Goal: Task Accomplishment & Management: Use online tool/utility

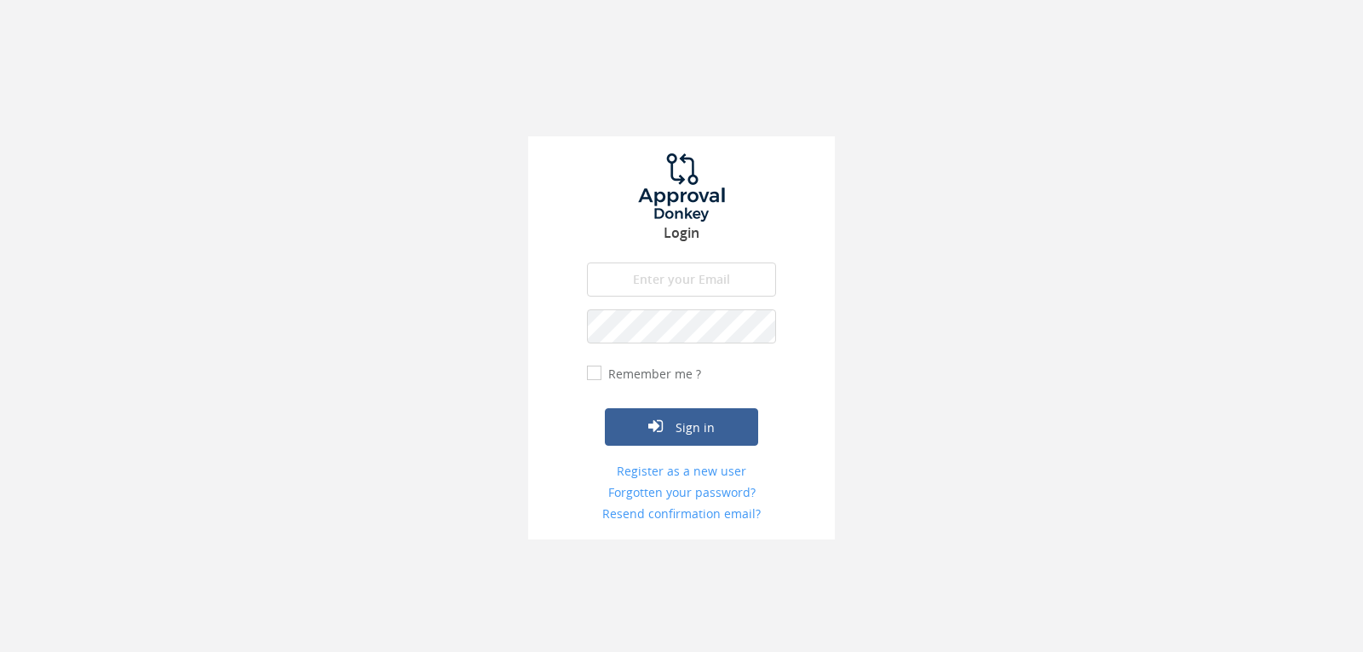
click at [689, 287] on input "email" at bounding box center [681, 279] width 189 height 34
click at [741, 273] on input "[EMAIL_ADDRESS][DOMAIN_NAME]" at bounding box center [681, 279] width 189 height 34
click at [742, 273] on input "[EMAIL_ADDRESS][DOMAIN_NAME]" at bounding box center [681, 279] width 189 height 34
type input "info@trouidees.co.za"
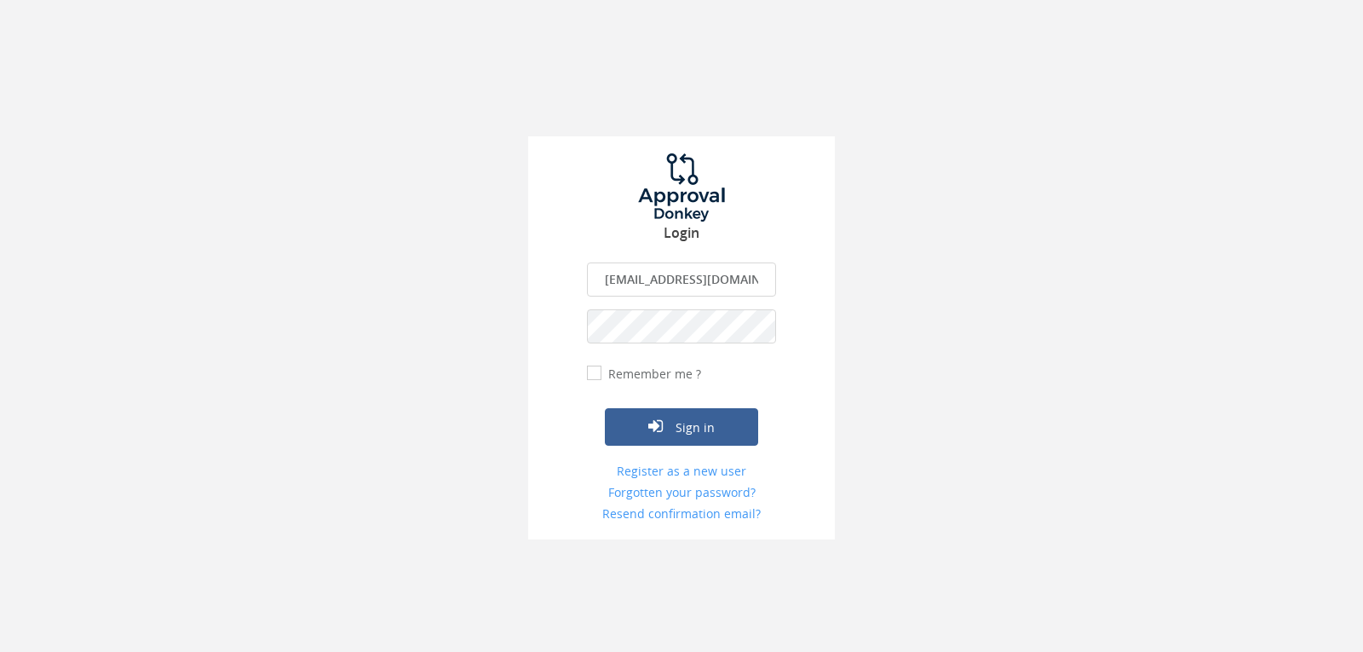
click at [605, 408] on button "Sign in" at bounding box center [681, 426] width 153 height 37
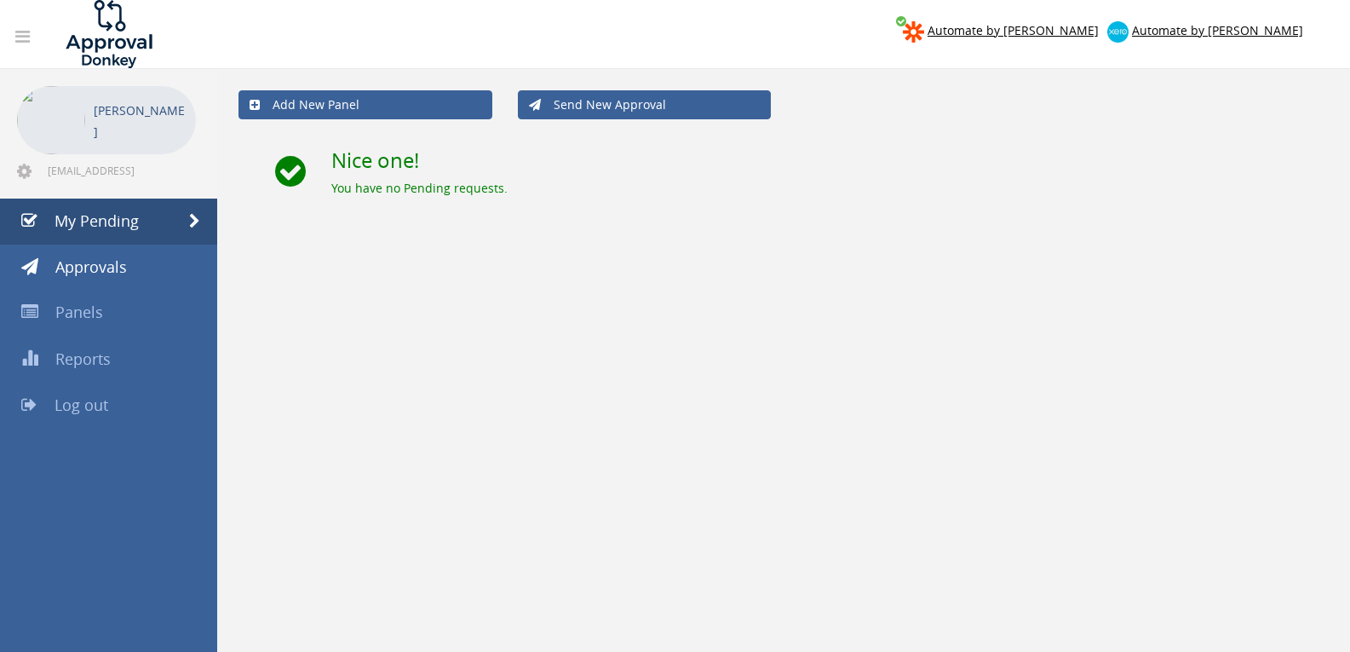
click at [101, 411] on span "Log out" at bounding box center [82, 404] width 54 height 20
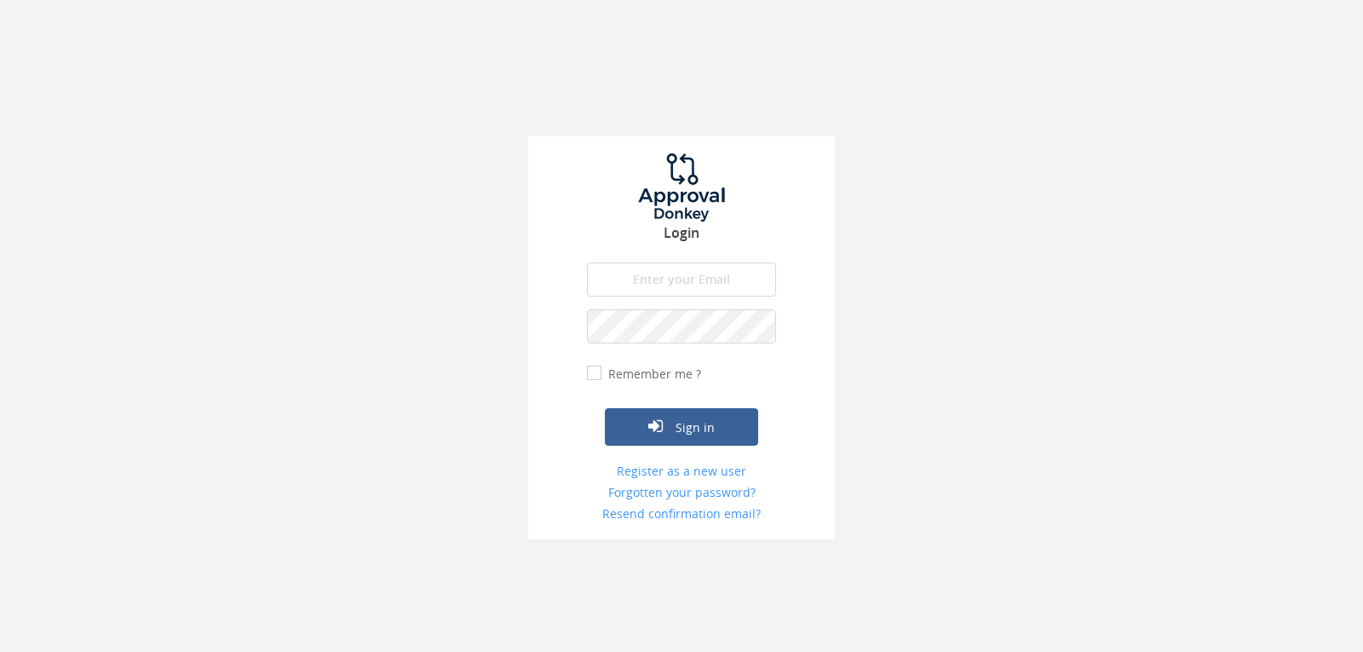
click at [700, 296] on form "The email is required. Invalid email address. The password is required. The ema…" at bounding box center [681, 392] width 189 height 260
click at [700, 287] on input "email" at bounding box center [681, 279] width 189 height 34
type input "[EMAIL_ADDRESS][DOMAIN_NAME]"
click at [605, 408] on button "Sign in" at bounding box center [681, 426] width 153 height 37
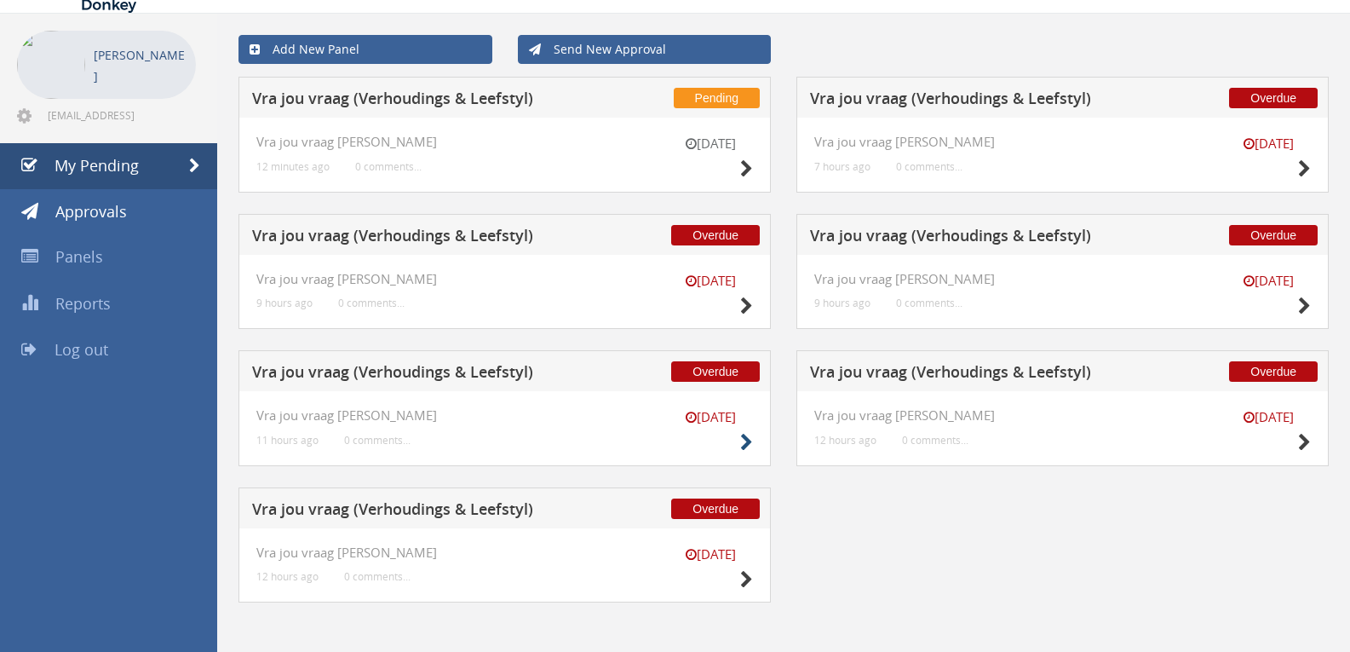
scroll to position [69, 0]
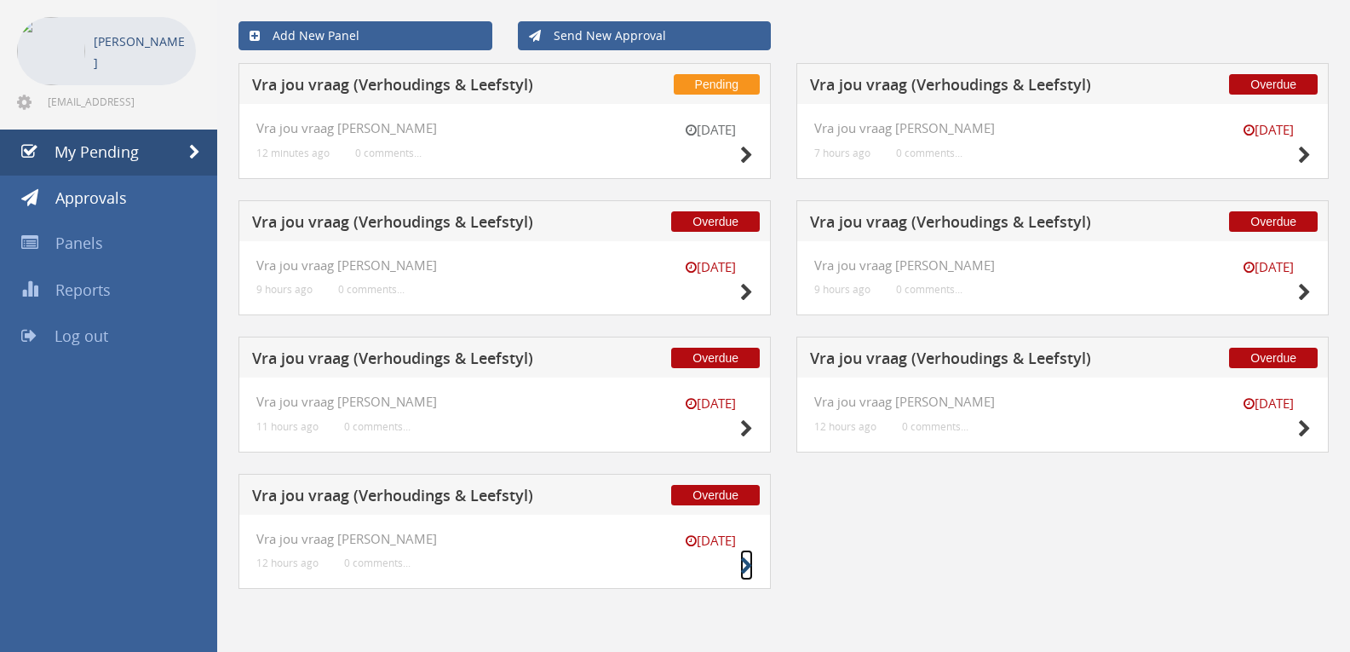
click at [740, 559] on icon at bounding box center [746, 566] width 13 height 18
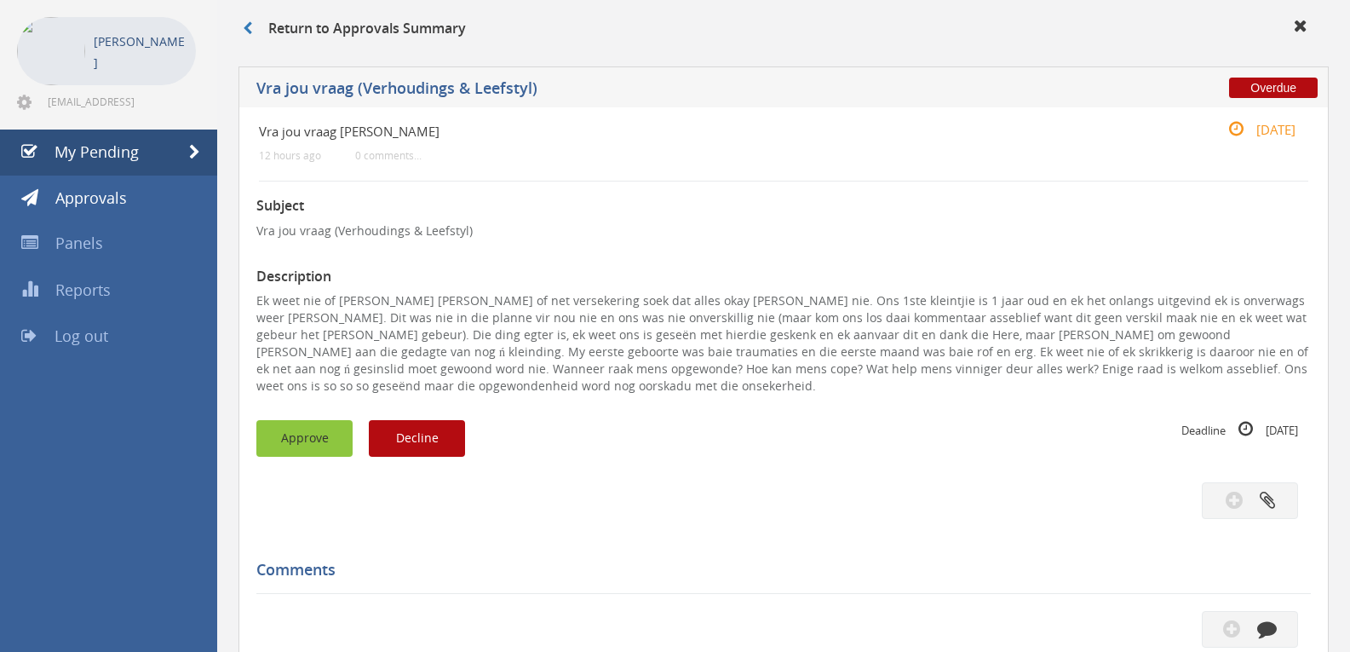
click at [291, 420] on button "Approve" at bounding box center [304, 438] width 96 height 37
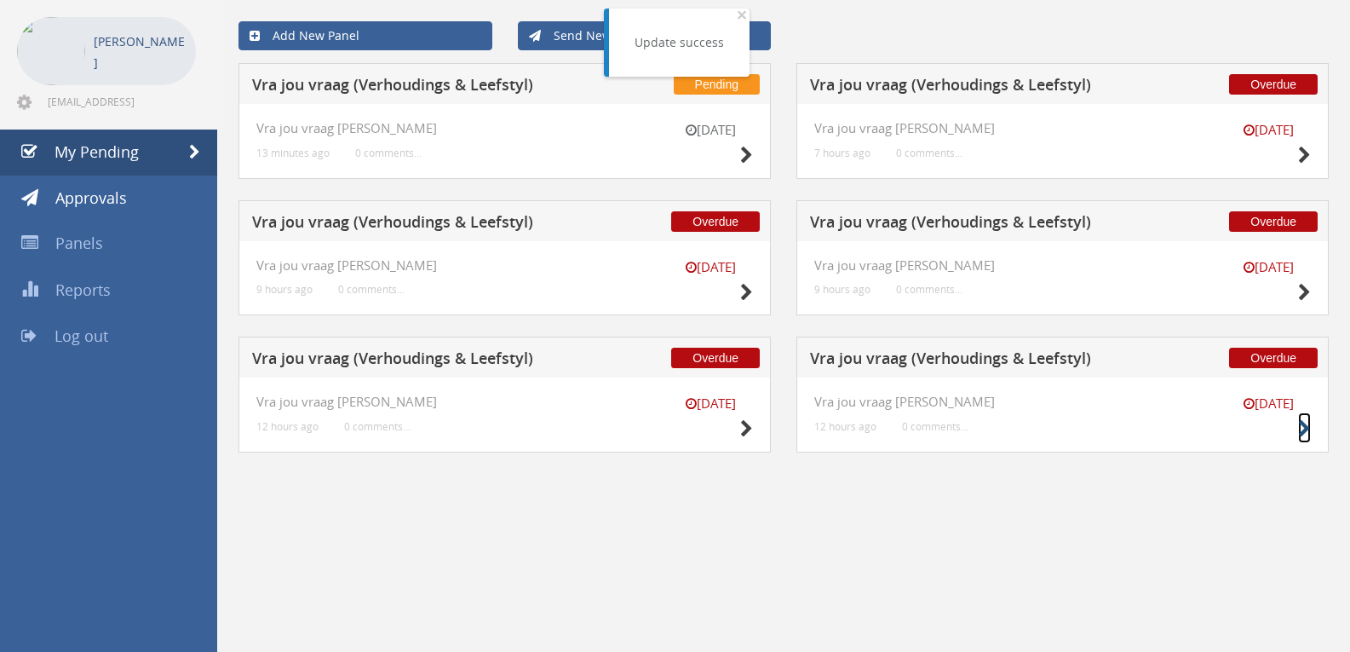
click at [1311, 422] on div "7 Sep Vra jou vraag V-L 12 hours ago 0 comments..." at bounding box center [1062, 414] width 532 height 75
click at [1302, 419] on small at bounding box center [1304, 428] width 13 height 24
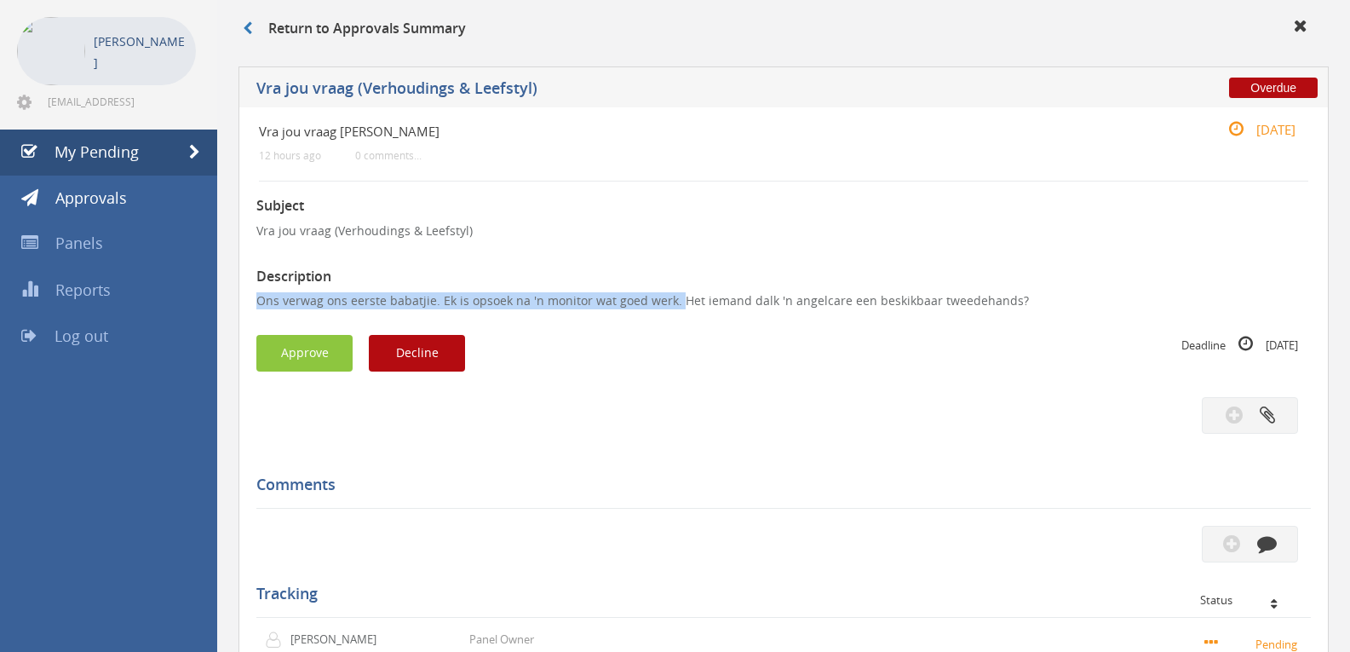
drag, startPoint x: 672, startPoint y: 300, endPoint x: 223, endPoint y: 303, distance: 448.8
click at [219, 304] on div "Return to Approvals Summary Overdue Vra jou vraag (Verhoudings & Leefstyl) Vra …" at bounding box center [783, 452] width 1133 height 905
copy p "Ons verwag ons eerste babatjie. Ek is opsoek na 'n monitor wat goed werk."
click at [435, 365] on button "Decline" at bounding box center [417, 353] width 96 height 37
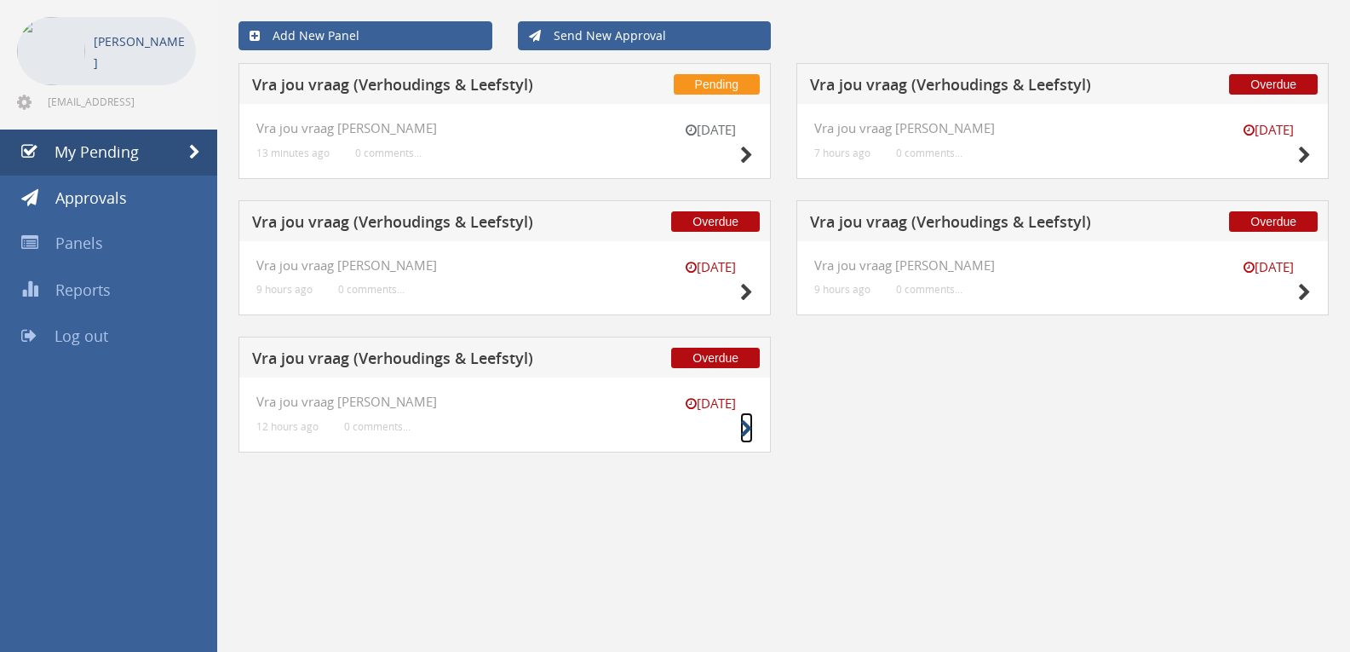
click at [749, 434] on icon at bounding box center [746, 429] width 13 height 18
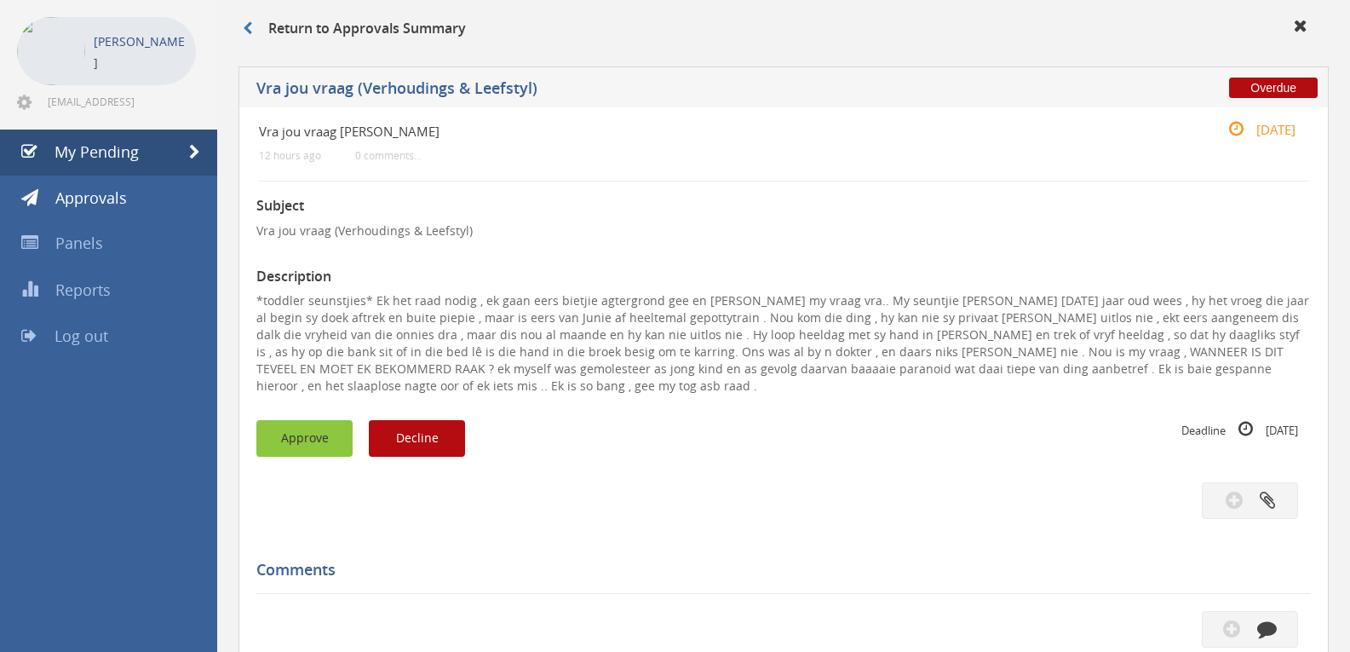
click at [262, 421] on button "Approve" at bounding box center [304, 438] width 96 height 37
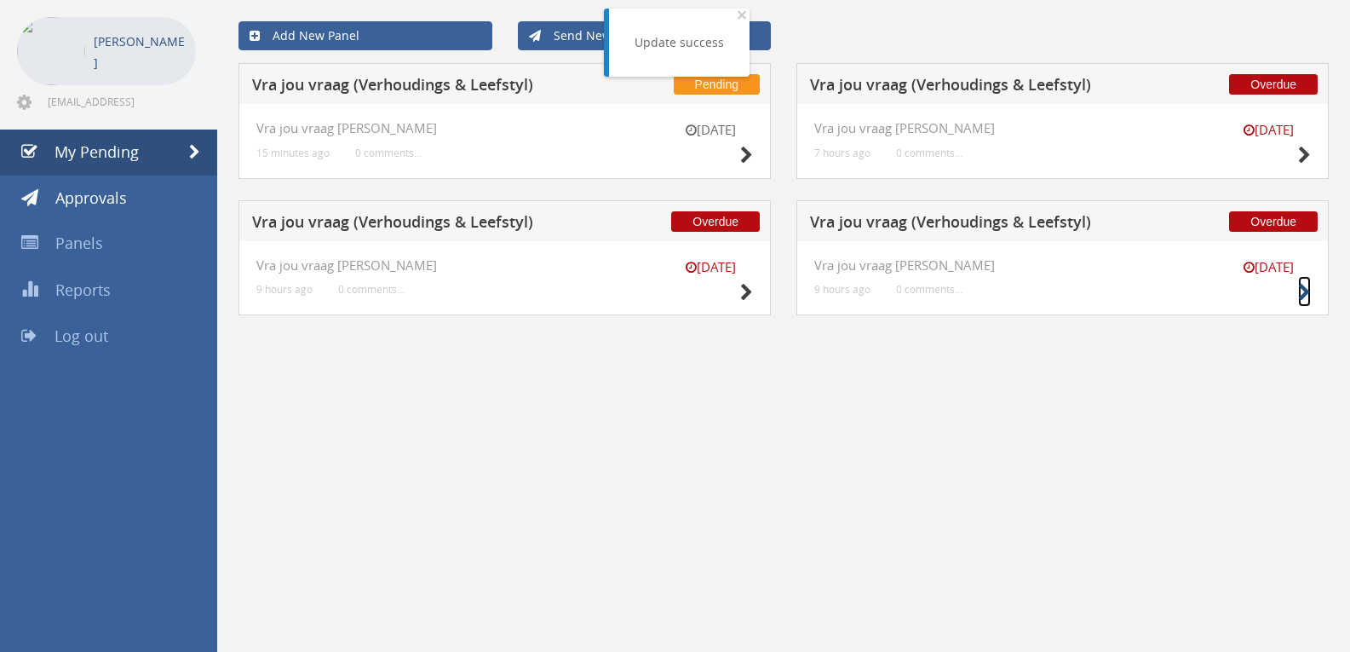
click at [1307, 286] on icon at bounding box center [1304, 293] width 13 height 18
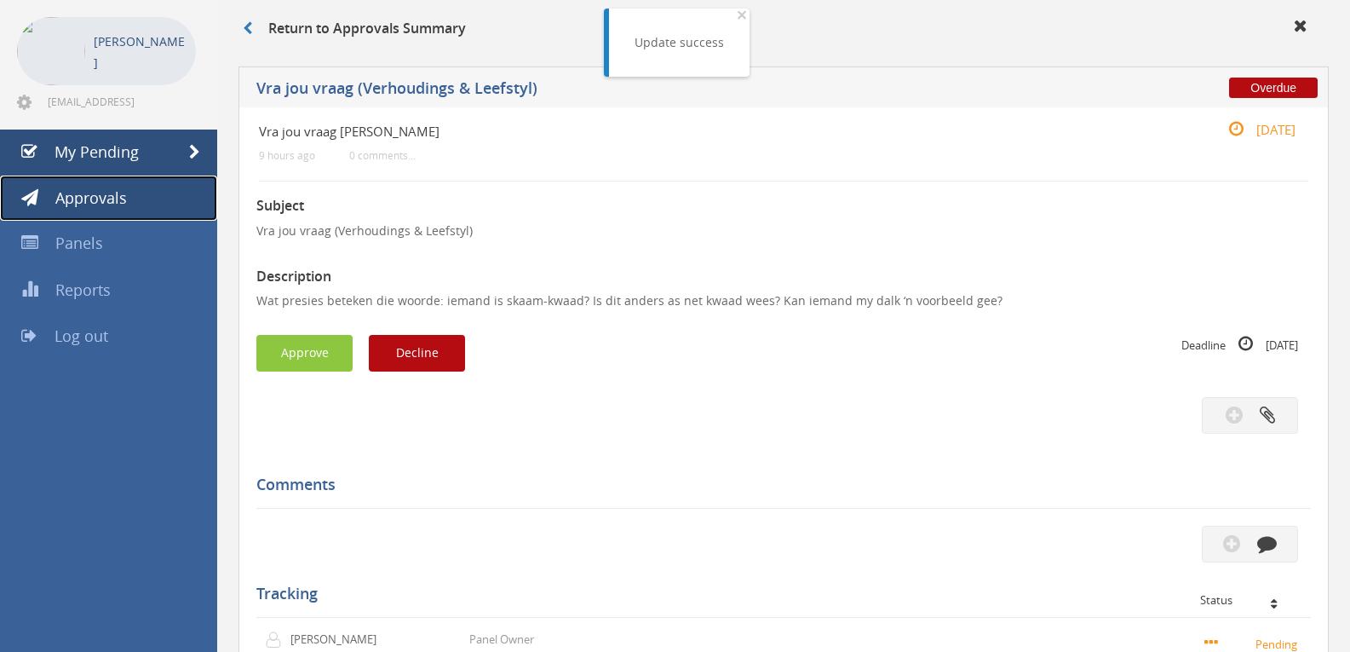
click at [102, 205] on span "Approvals" at bounding box center [91, 197] width 72 height 20
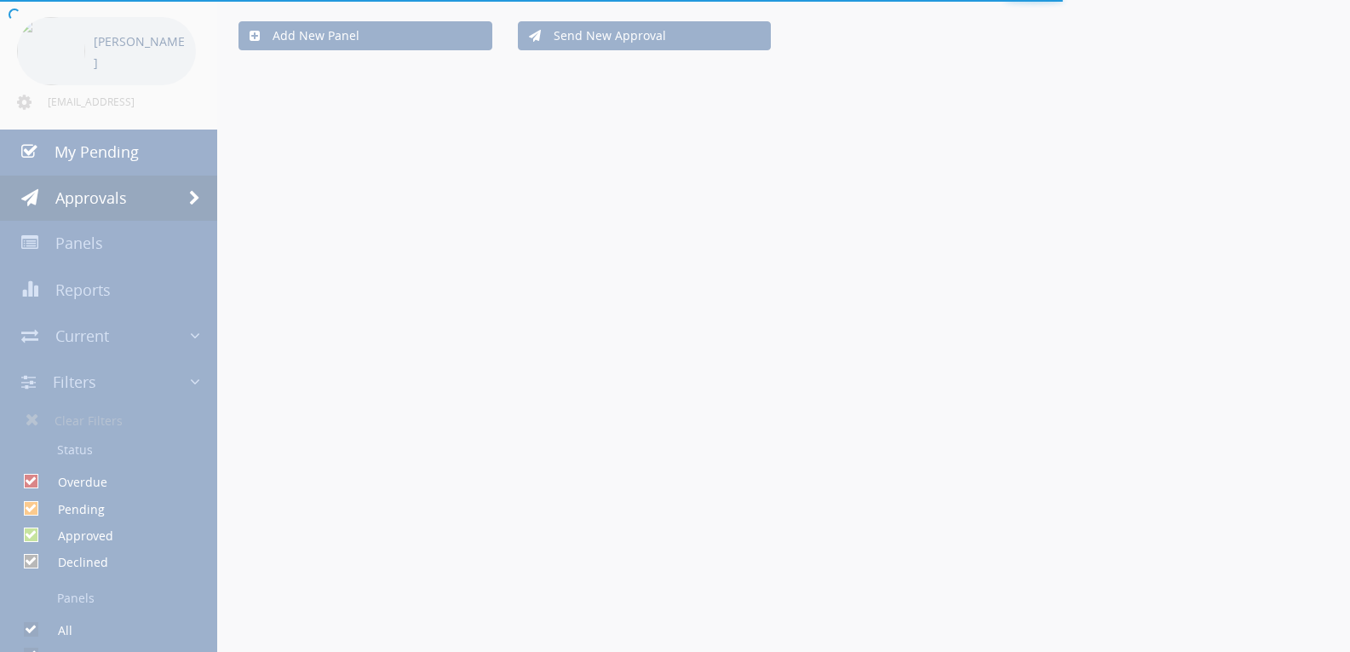
click at [64, 153] on div at bounding box center [675, 326] width 1350 height 652
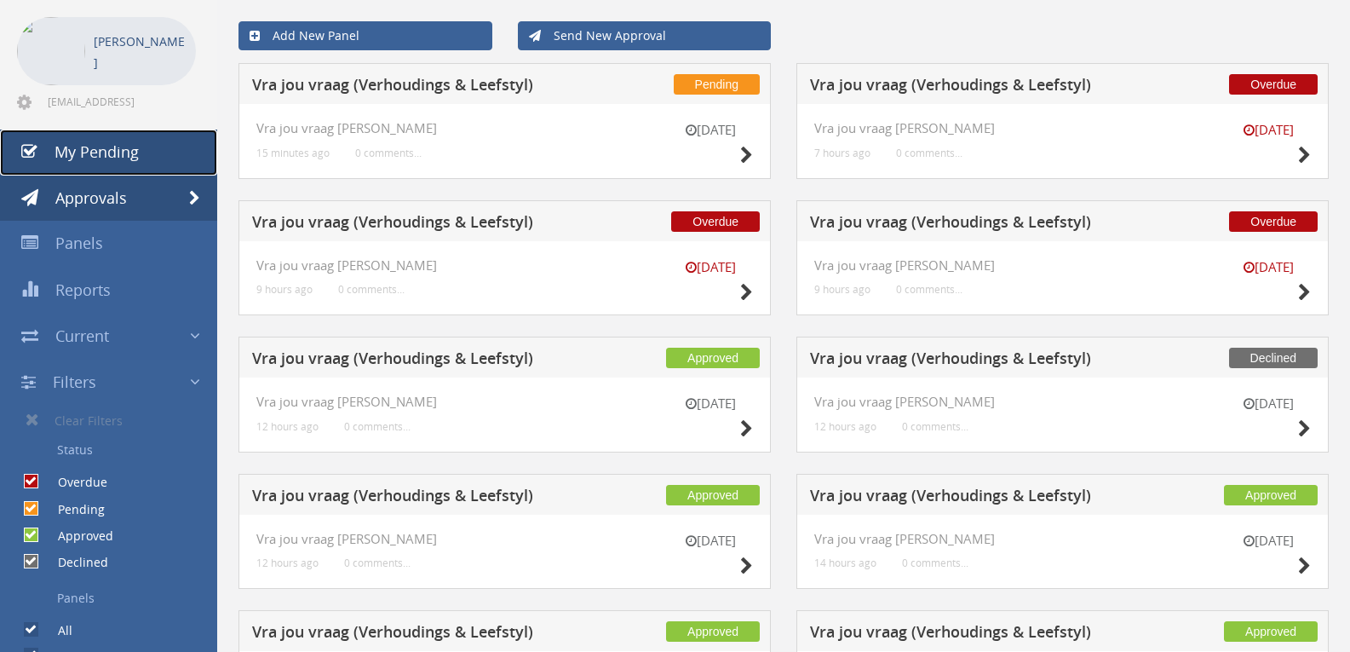
click at [89, 153] on span "My Pending" at bounding box center [97, 151] width 84 height 20
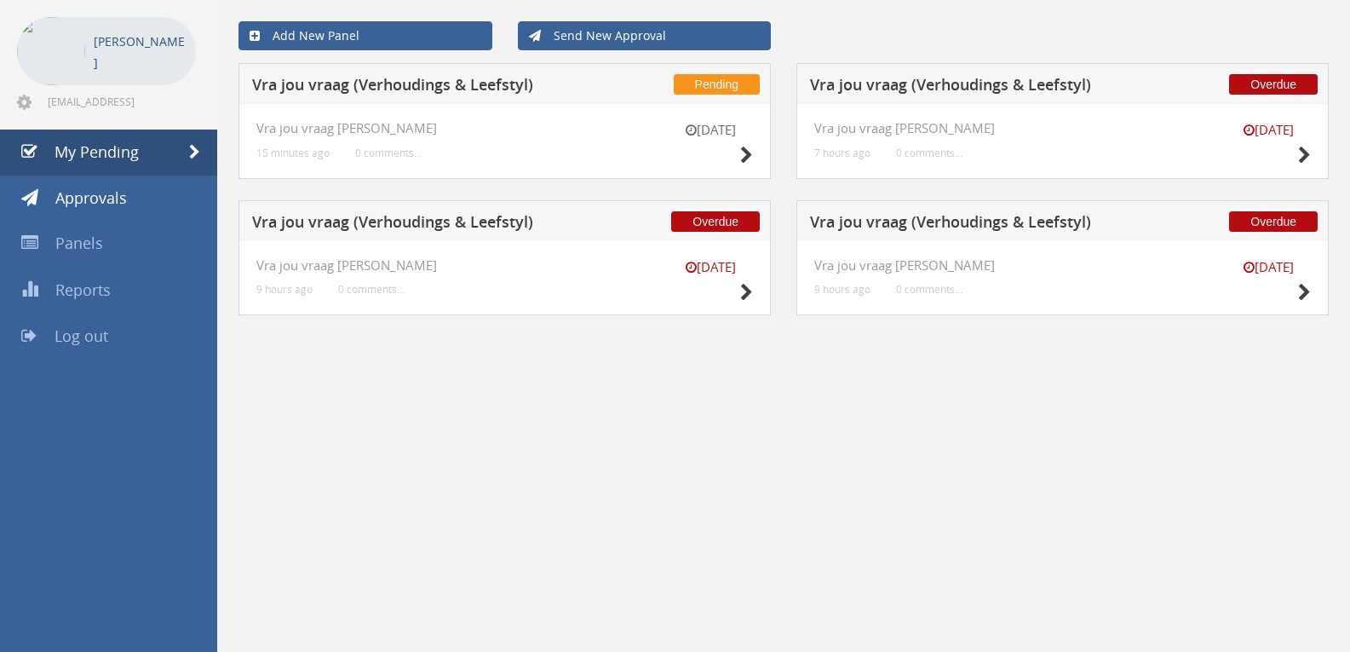
click at [732, 158] on div "[DATE]" at bounding box center [710, 145] width 85 height 49
drag, startPoint x: 736, startPoint y: 292, endPoint x: 704, endPoint y: 304, distance: 33.7
drag, startPoint x: 704, startPoint y: 304, endPoint x: 600, endPoint y: 376, distance: 127.3
click at [600, 379] on div "Add New Panel Send New Approval Pending Vra jou vraag (Verhoudings & Leefstyl) …" at bounding box center [783, 511] width 1133 height 1022
drag, startPoint x: 749, startPoint y: 292, endPoint x: 768, endPoint y: 301, distance: 21.7
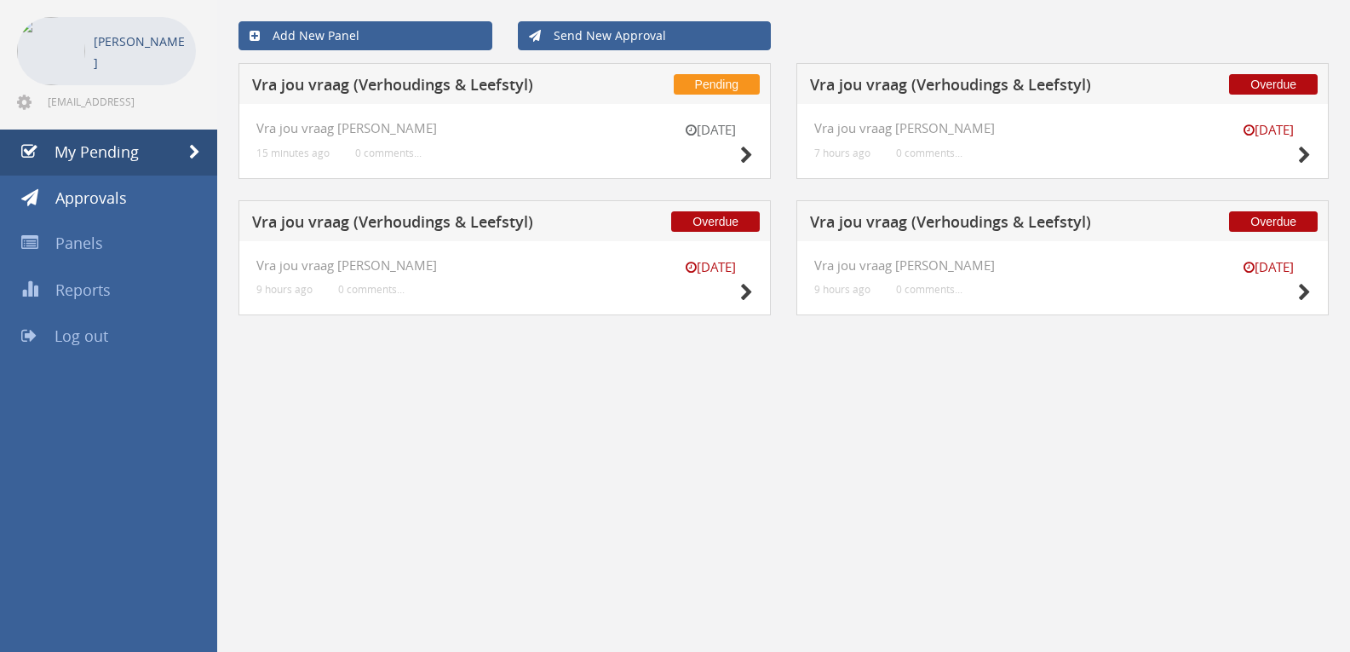
click at [768, 301] on div "8 Sep Vra jou vraag V-L 9 hours ago 0 comments..." at bounding box center [504, 278] width 532 height 75
click at [1304, 290] on icon at bounding box center [1304, 293] width 13 height 18
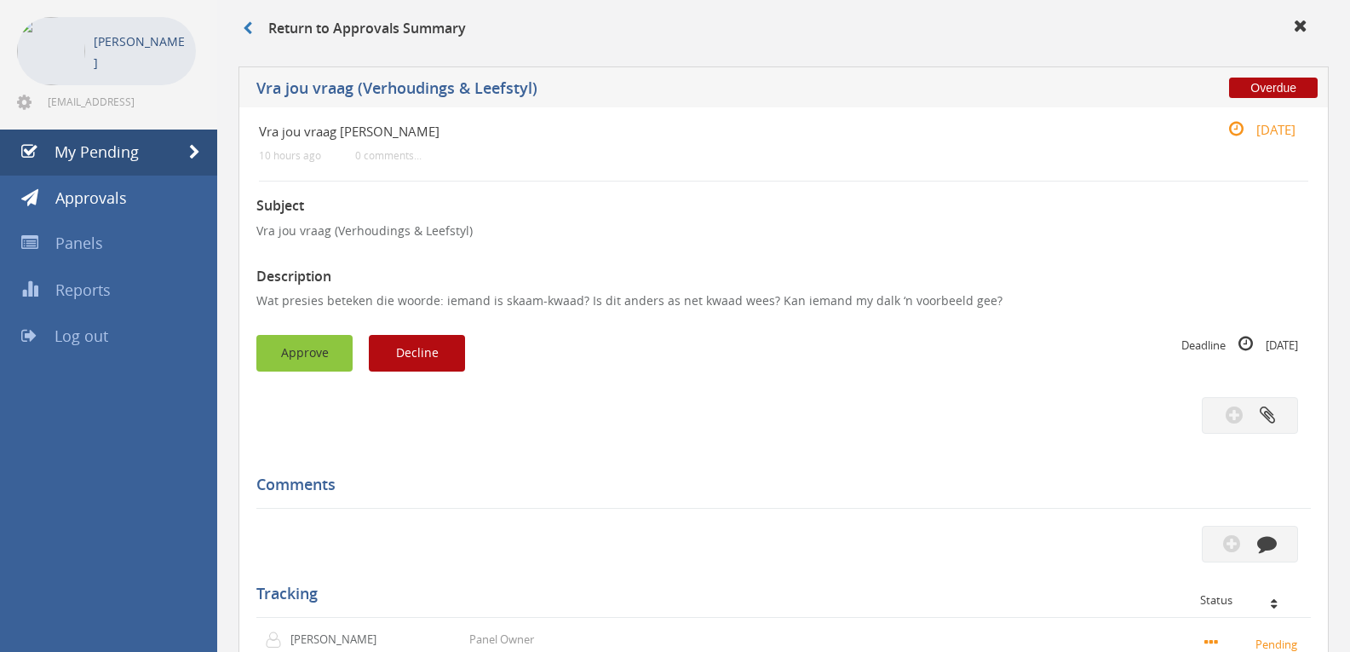
click at [298, 353] on button "Approve" at bounding box center [304, 353] width 96 height 37
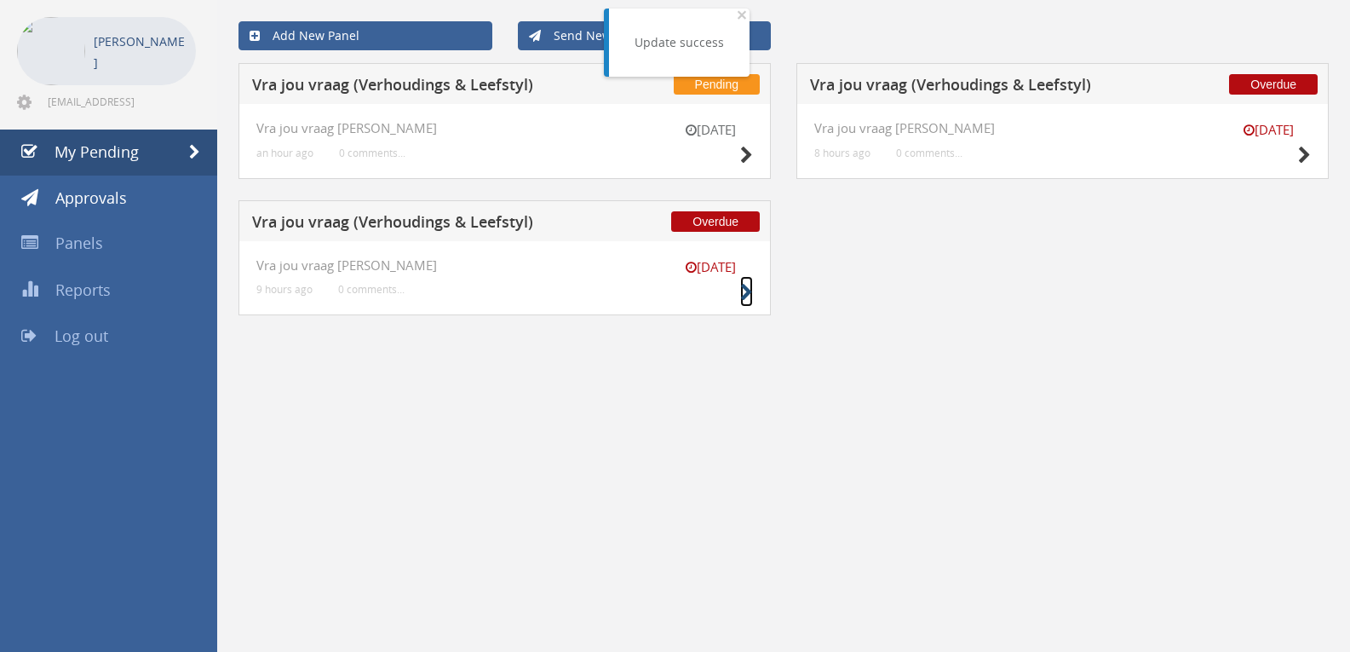
click at [743, 297] on icon at bounding box center [746, 293] width 13 height 18
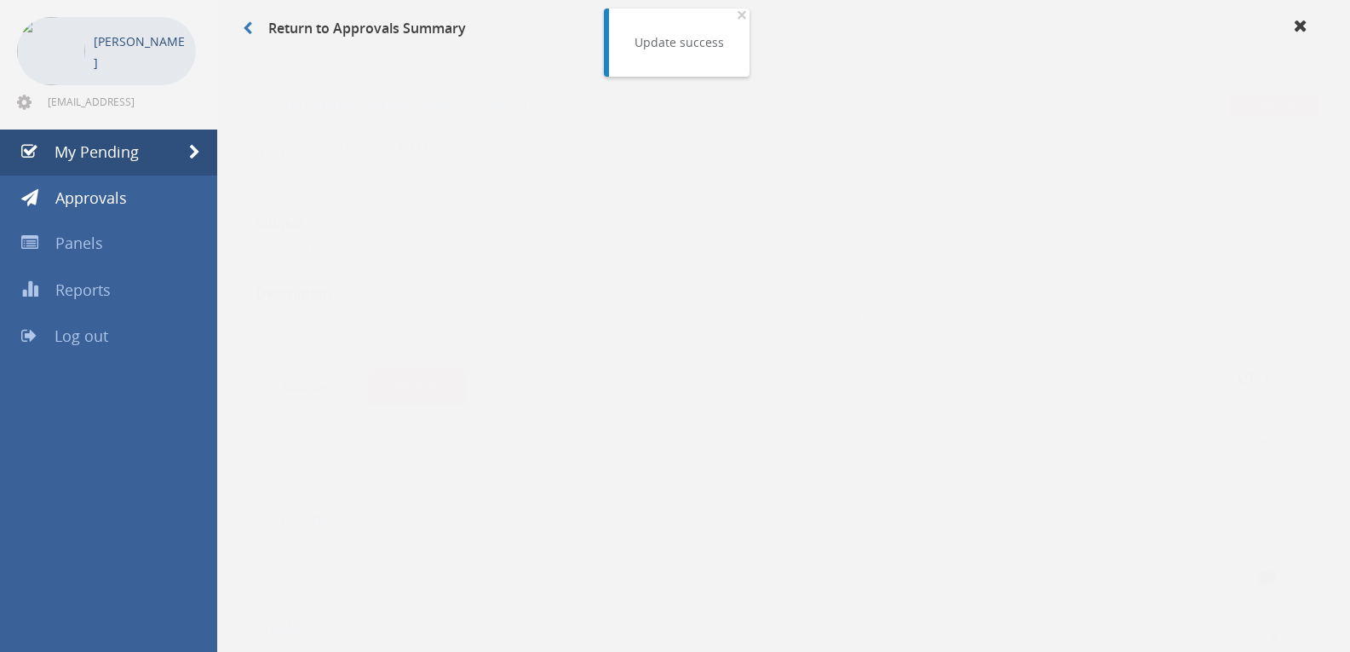
click at [278, 361] on button "Approve" at bounding box center [304, 370] width 96 height 37
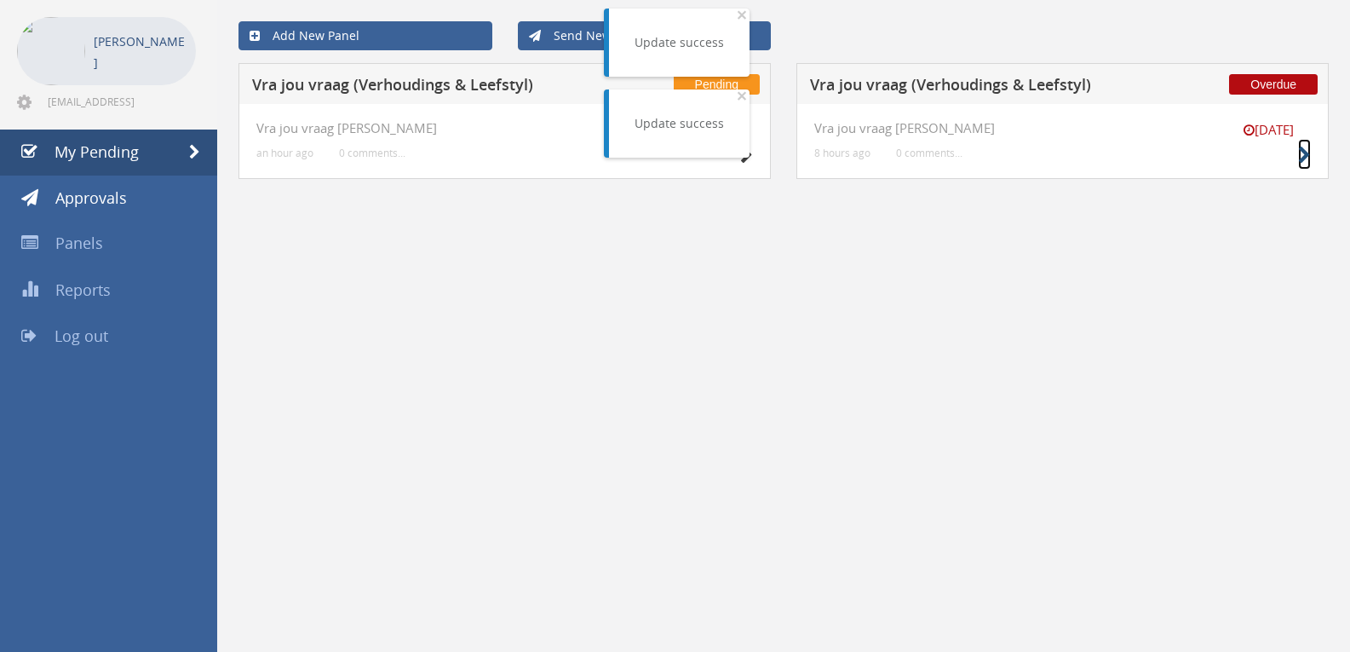
click at [1306, 153] on icon at bounding box center [1304, 155] width 13 height 18
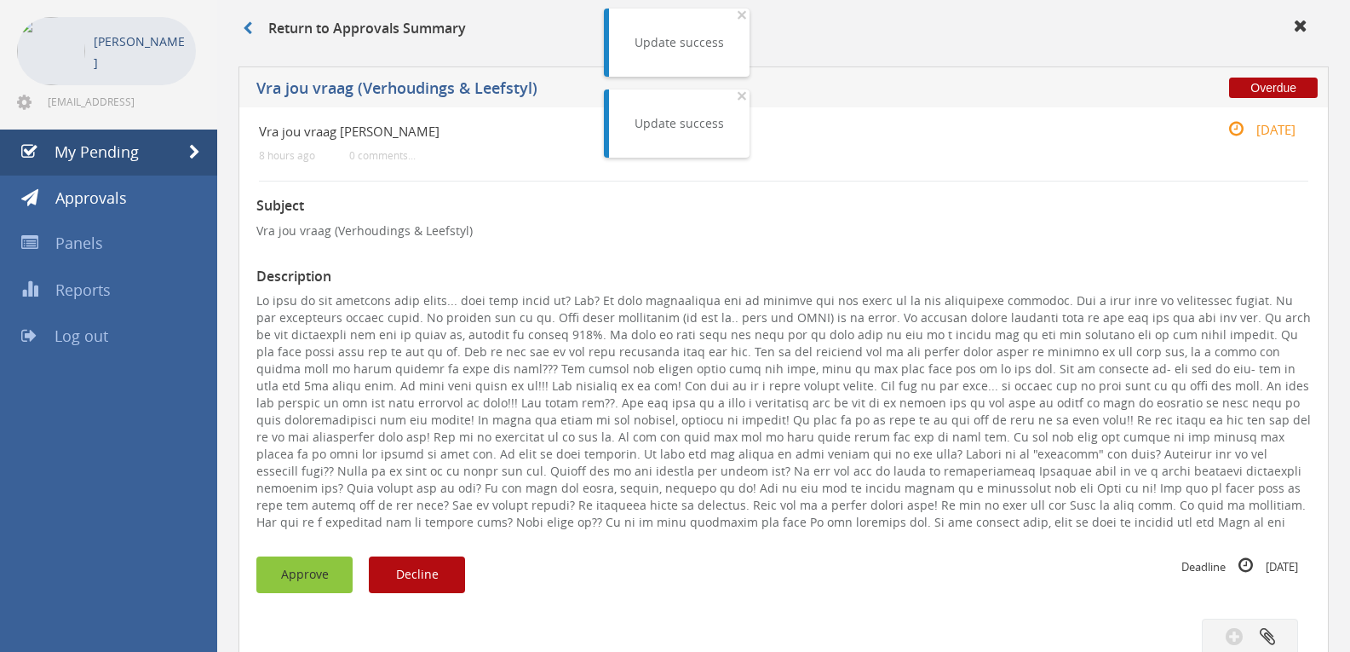
click at [309, 576] on button "Approve" at bounding box center [304, 574] width 96 height 37
